Goal: Task Accomplishment & Management: Manage account settings

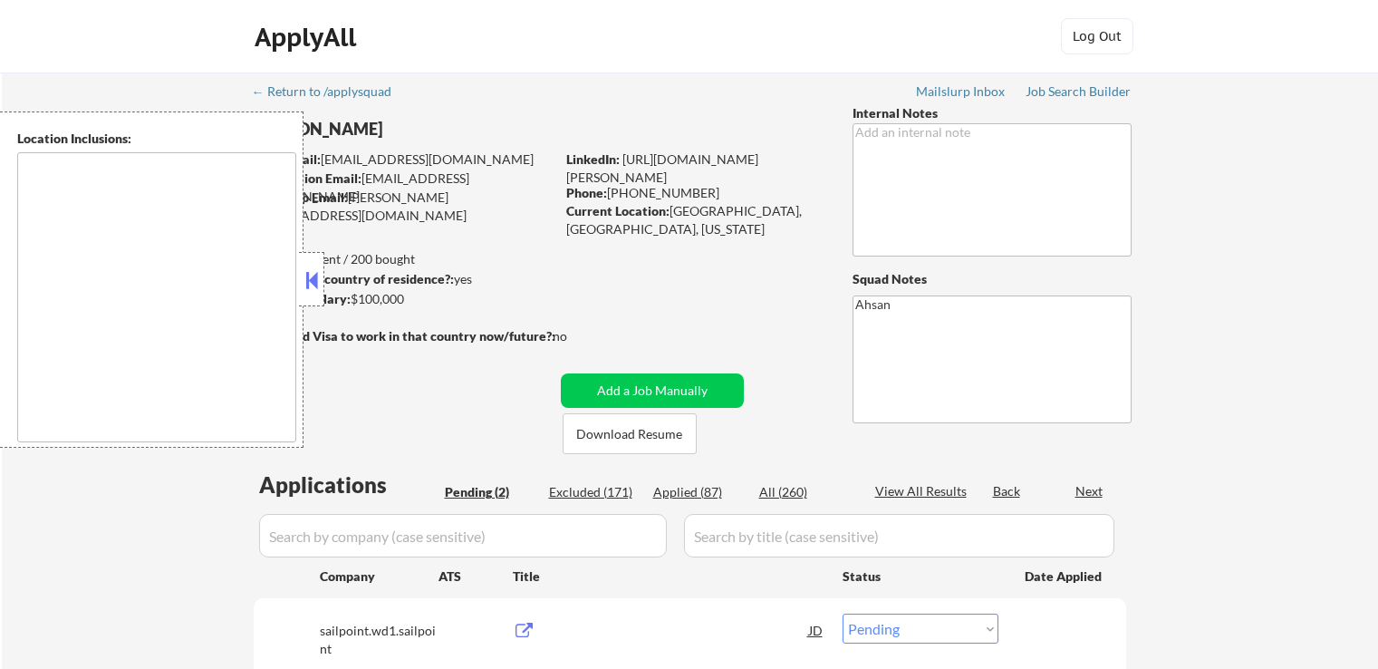
select select ""pending""
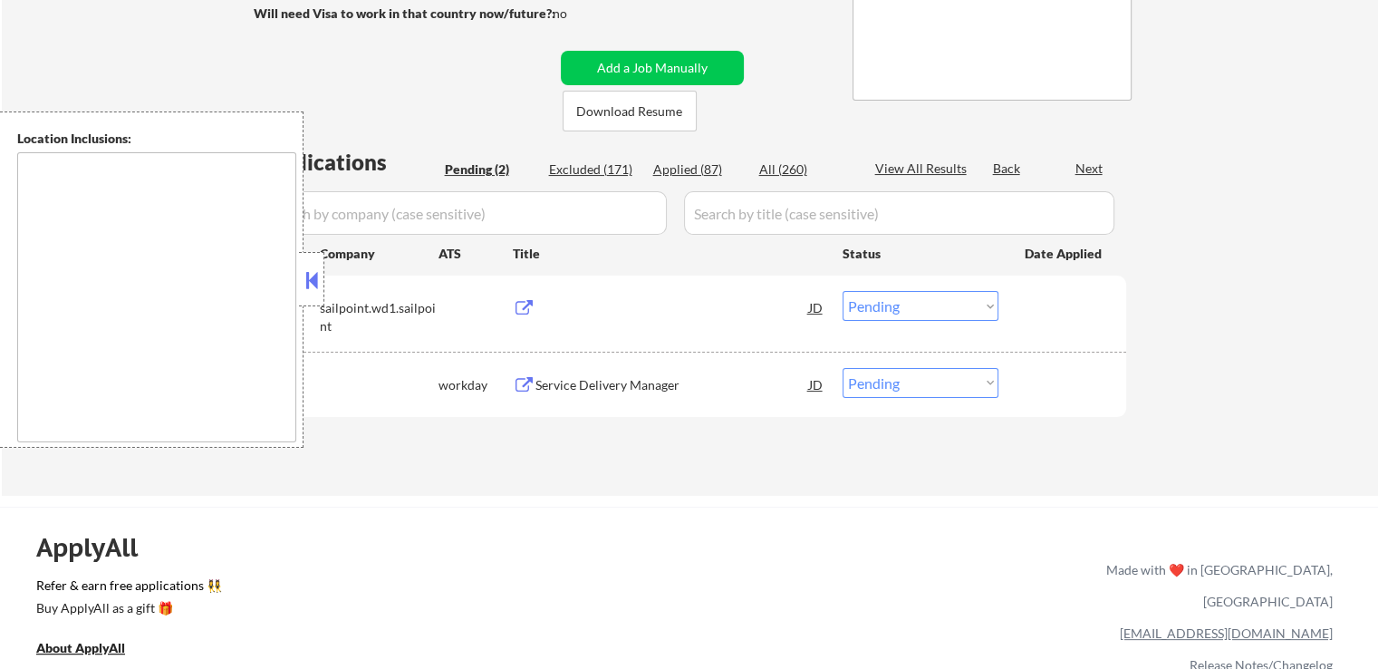
scroll to position [362, 0]
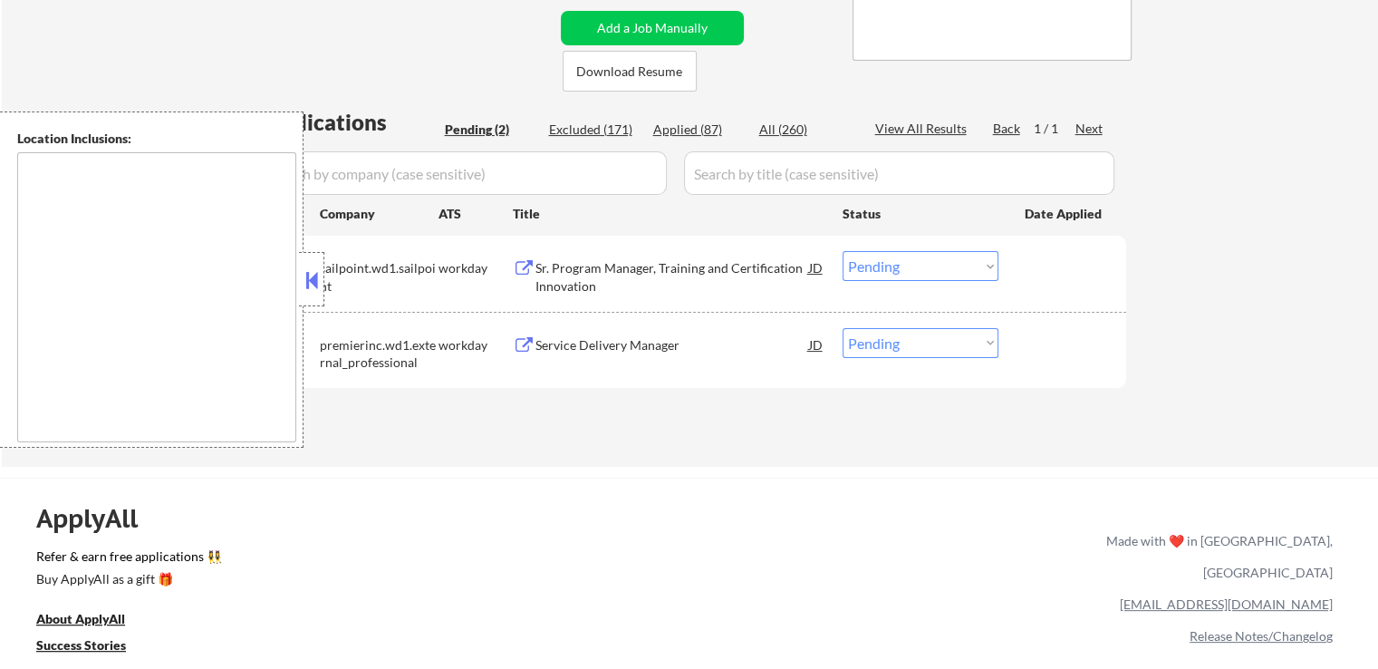
click at [517, 268] on button at bounding box center [524, 268] width 23 height 17
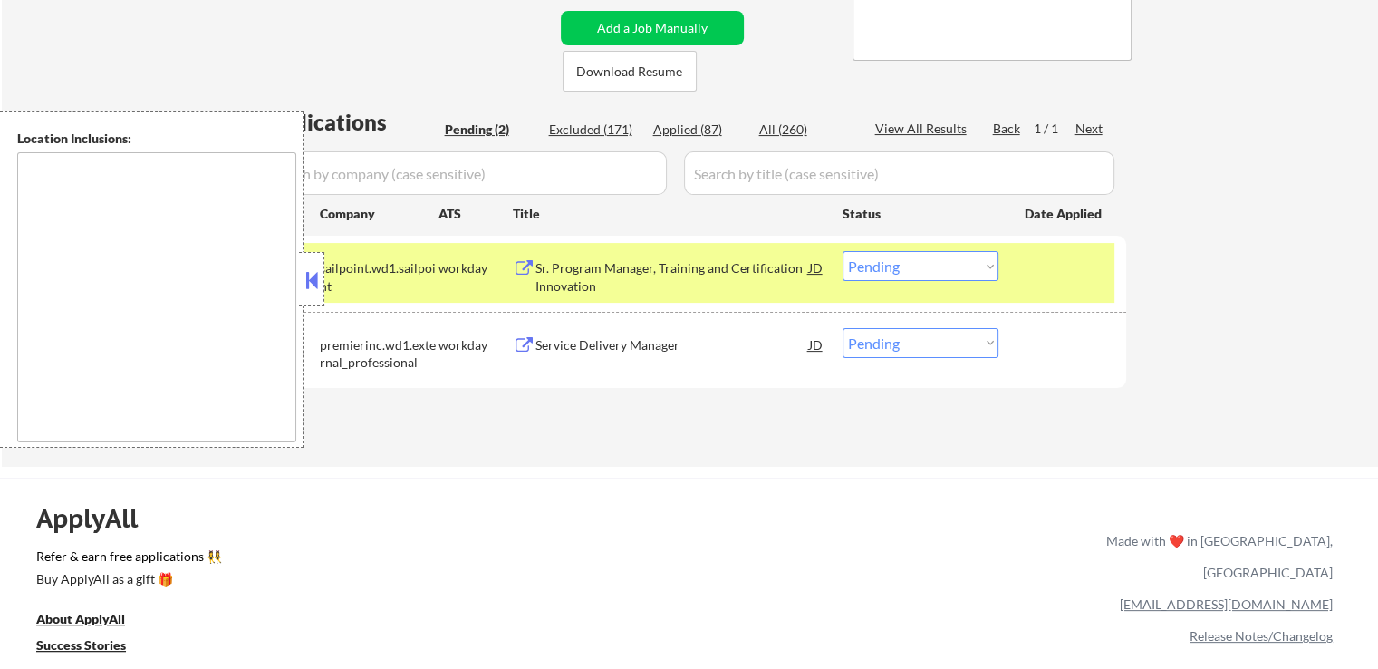
click at [522, 345] on button at bounding box center [524, 345] width 23 height 17
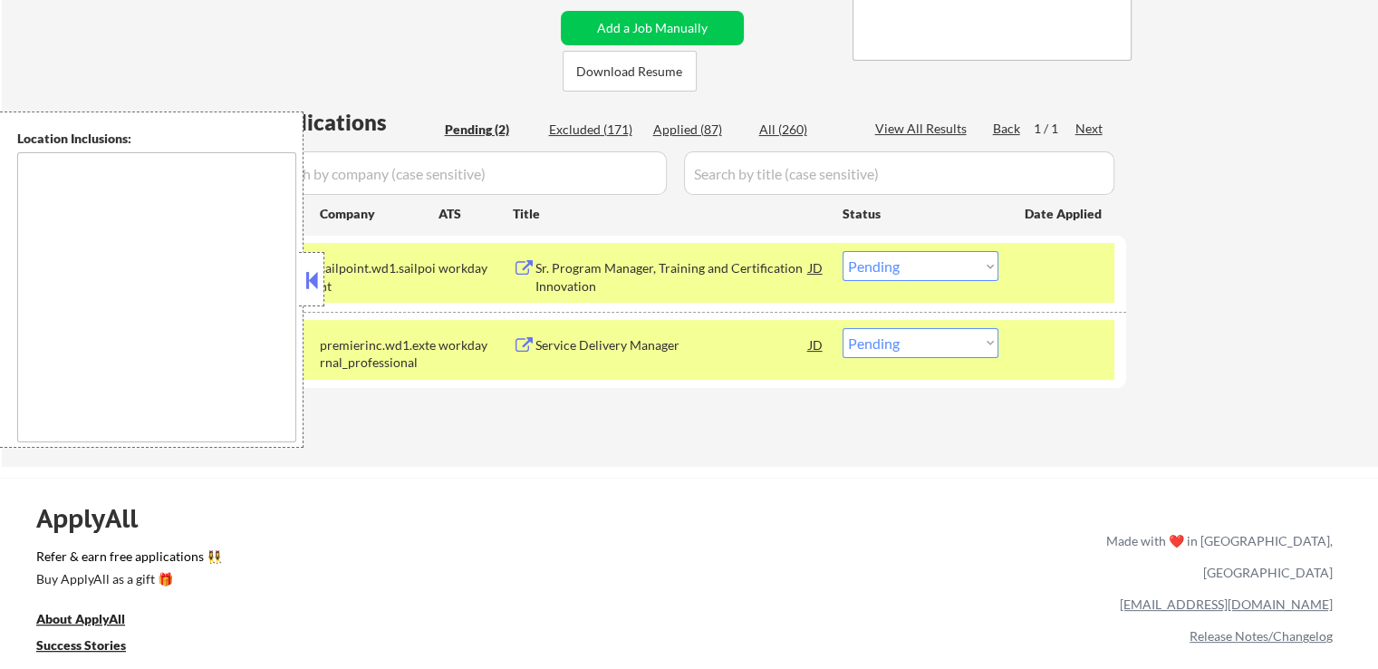
drag, startPoint x: 916, startPoint y: 266, endPoint x: 914, endPoint y: 275, distance: 9.2
click at [916, 266] on select "Choose an option... Pending Applied Excluded (Questions) Excluded (Expired) Exc…" at bounding box center [921, 266] width 156 height 30
click at [843, 251] on select "Choose an option... Pending Applied Excluded (Questions) Excluded (Expired) Exc…" at bounding box center [921, 266] width 156 height 30
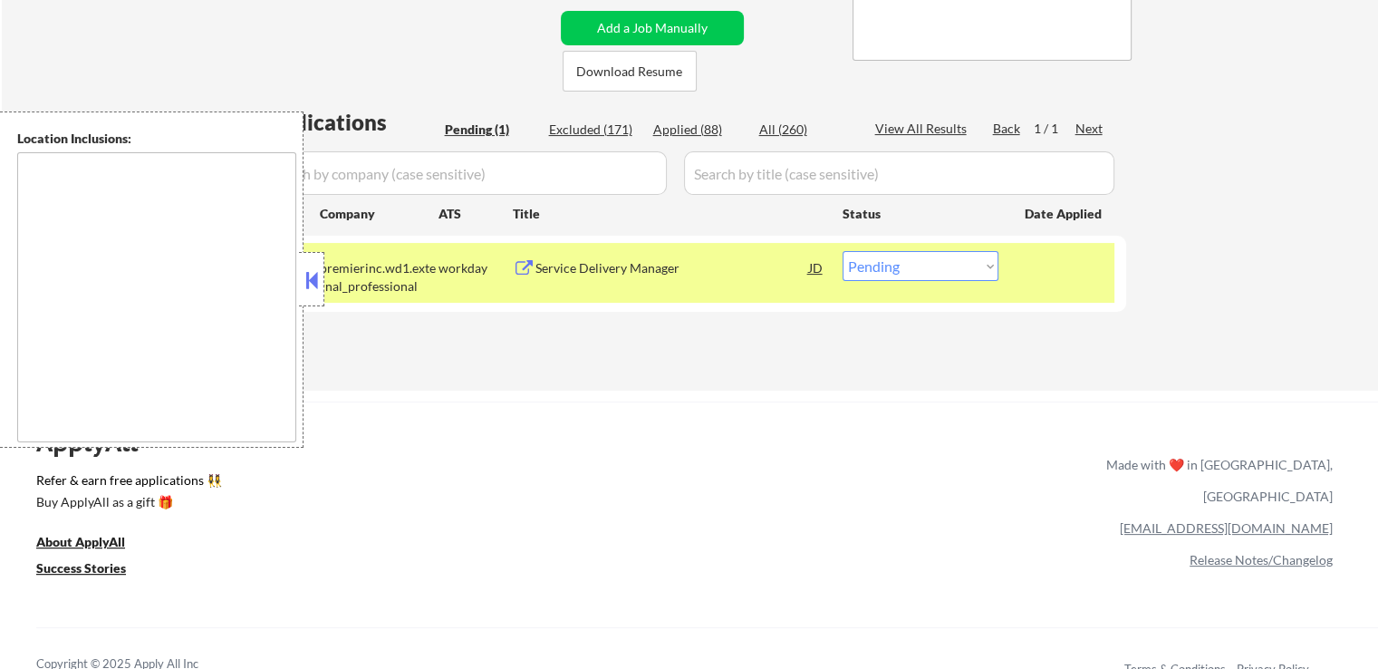
click at [931, 275] on select "Choose an option... Pending Applied Excluded (Questions) Excluded (Expired) Exc…" at bounding box center [921, 266] width 156 height 30
select select ""excluded""
click at [843, 251] on select "Choose an option... Pending Applied Excluded (Questions) Excluded (Expired) Exc…" at bounding box center [921, 266] width 156 height 30
